Goal: Task Accomplishment & Management: Use online tool/utility

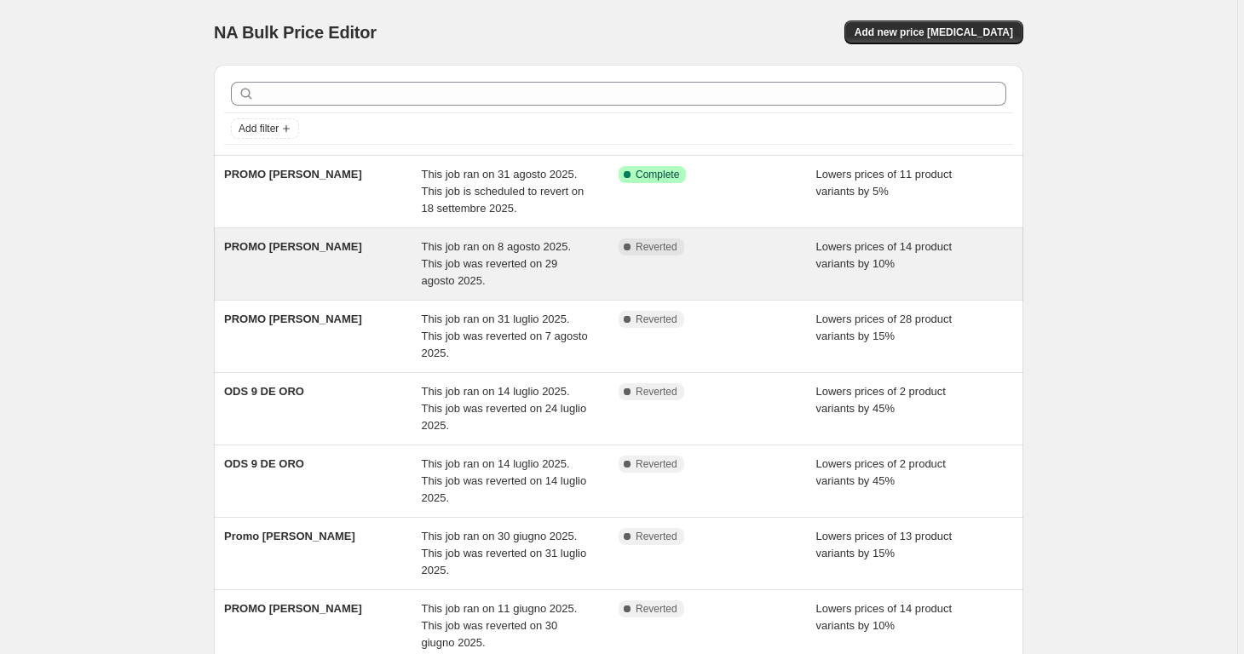
click at [246, 249] on span "PROMO LAMPO" at bounding box center [293, 246] width 138 height 13
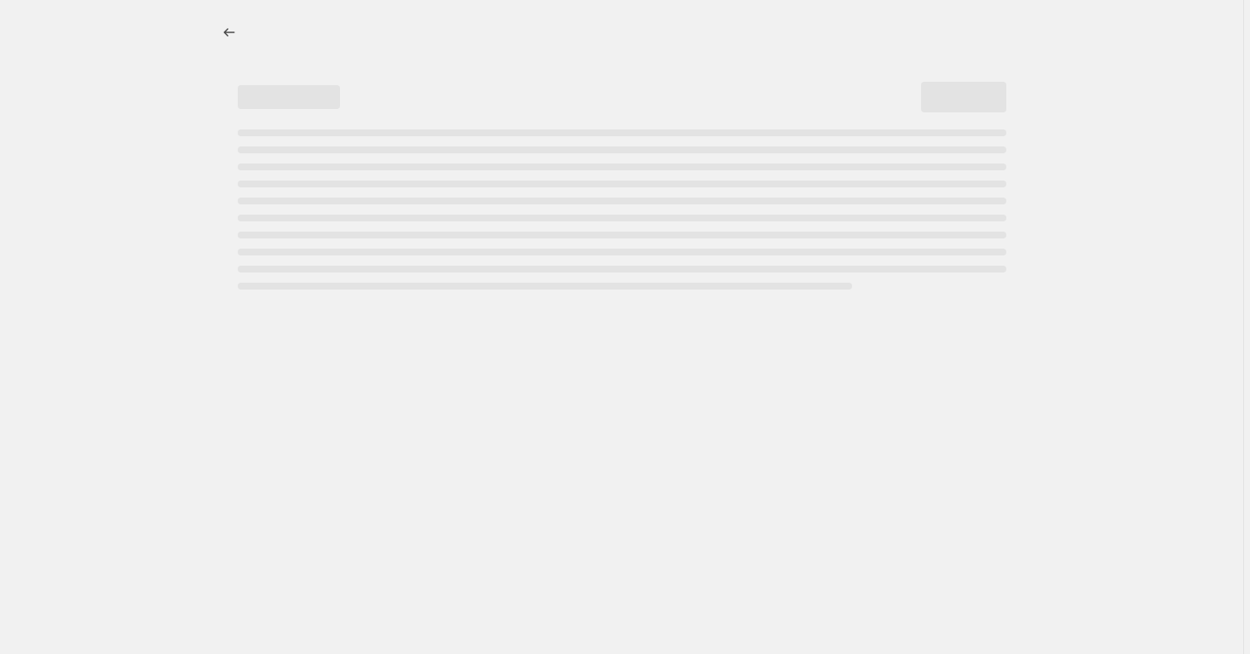
select select "percentage"
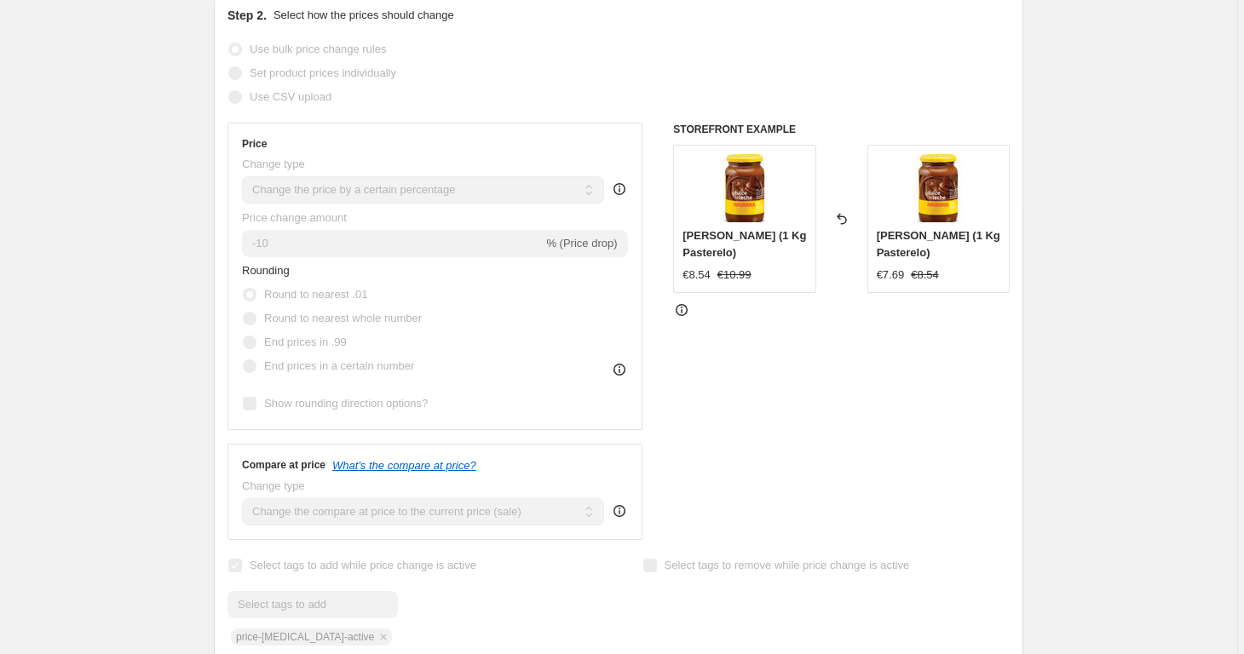
scroll to position [580, 0]
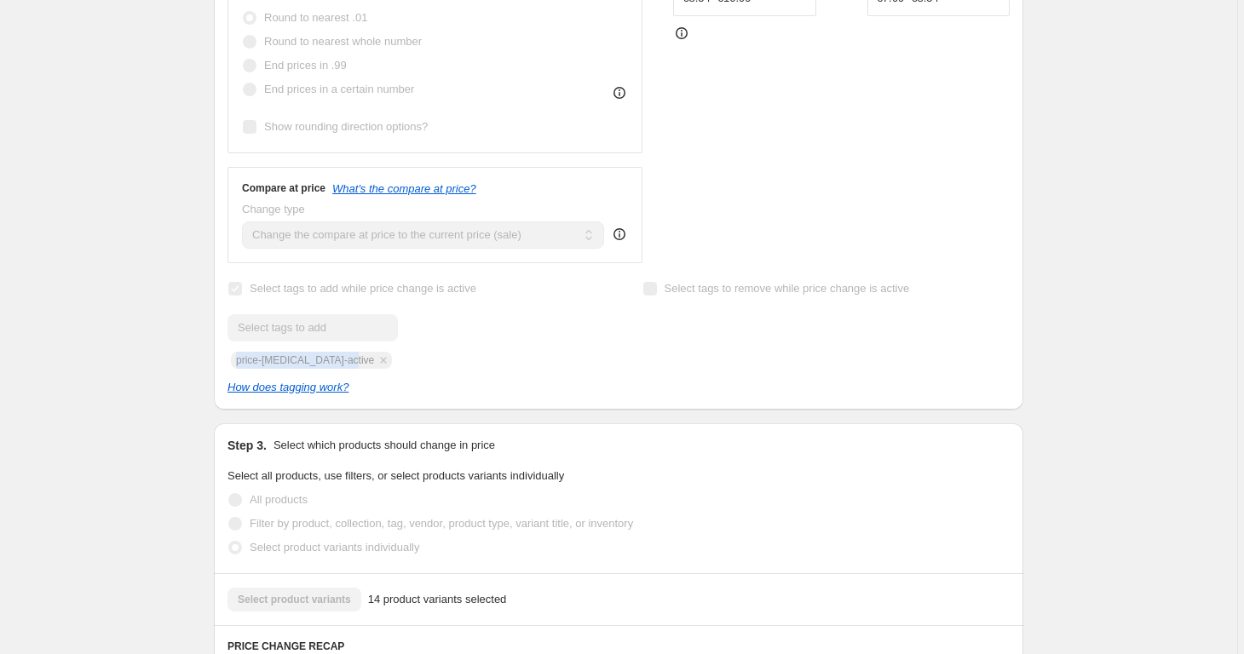
drag, startPoint x: 237, startPoint y: 359, endPoint x: 359, endPoint y: 363, distance: 121.9
click at [359, 363] on div "Submit price-change-job-active" at bounding box center [411, 341] width 367 height 55
